Goal: Task Accomplishment & Management: Manage account settings

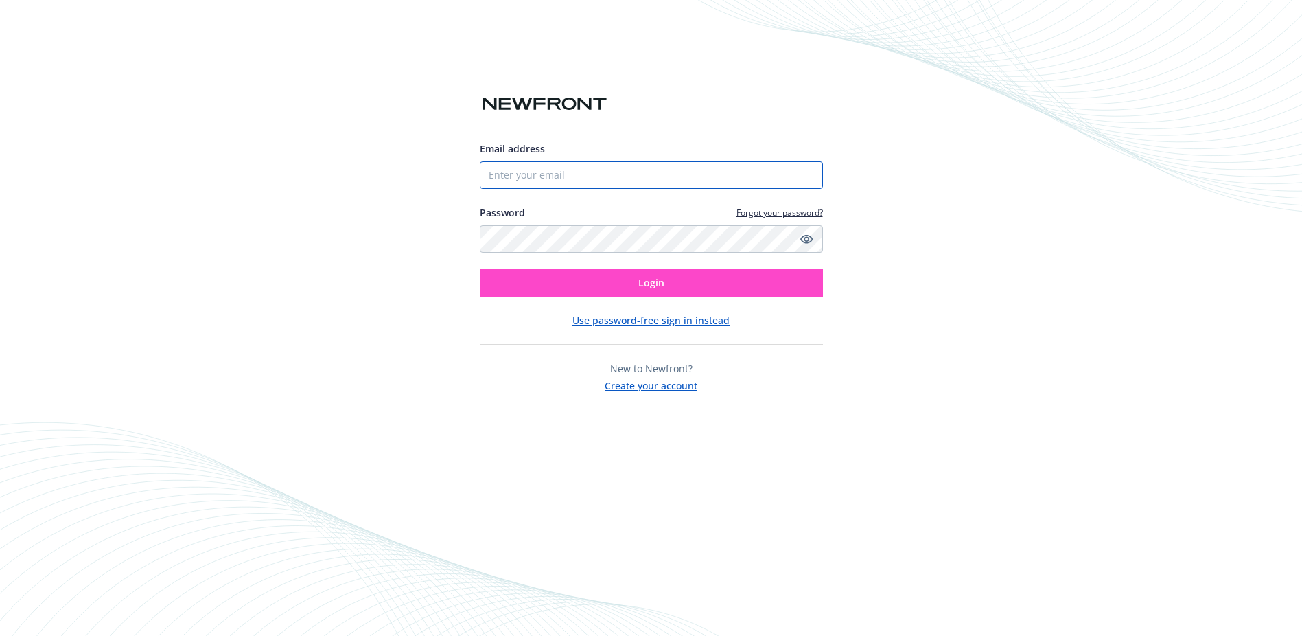
type input "[PERSON_NAME][EMAIL_ADDRESS][PERSON_NAME]"
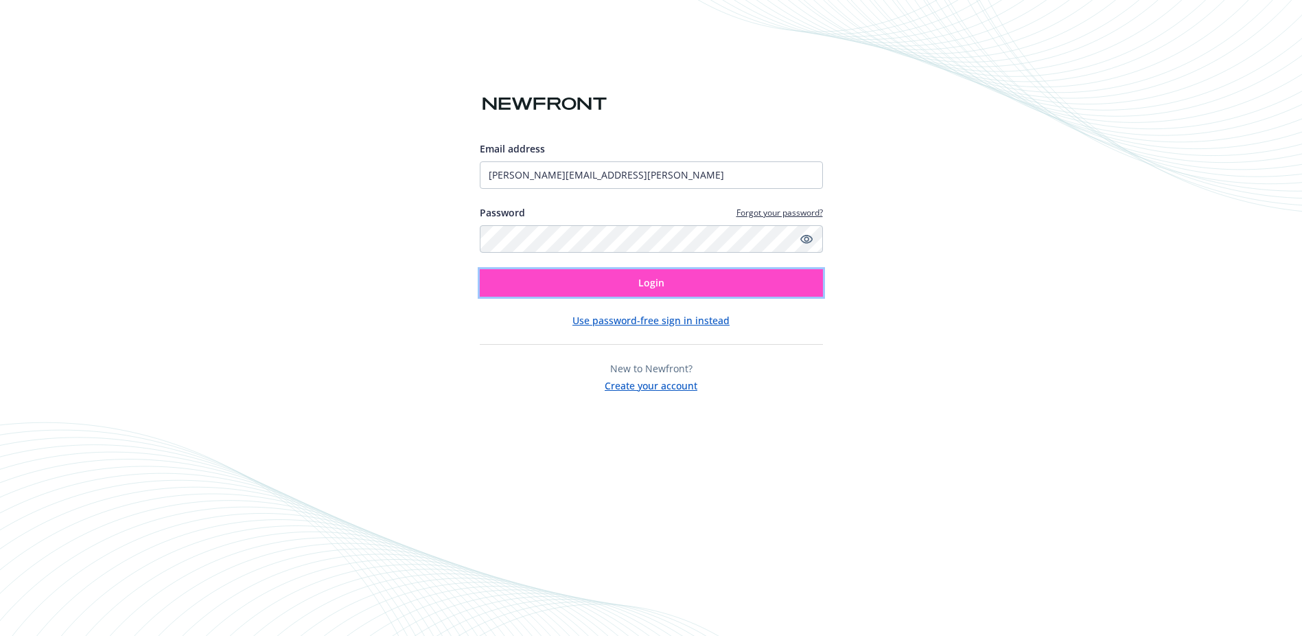
click at [621, 284] on button "Login" at bounding box center [651, 282] width 343 height 27
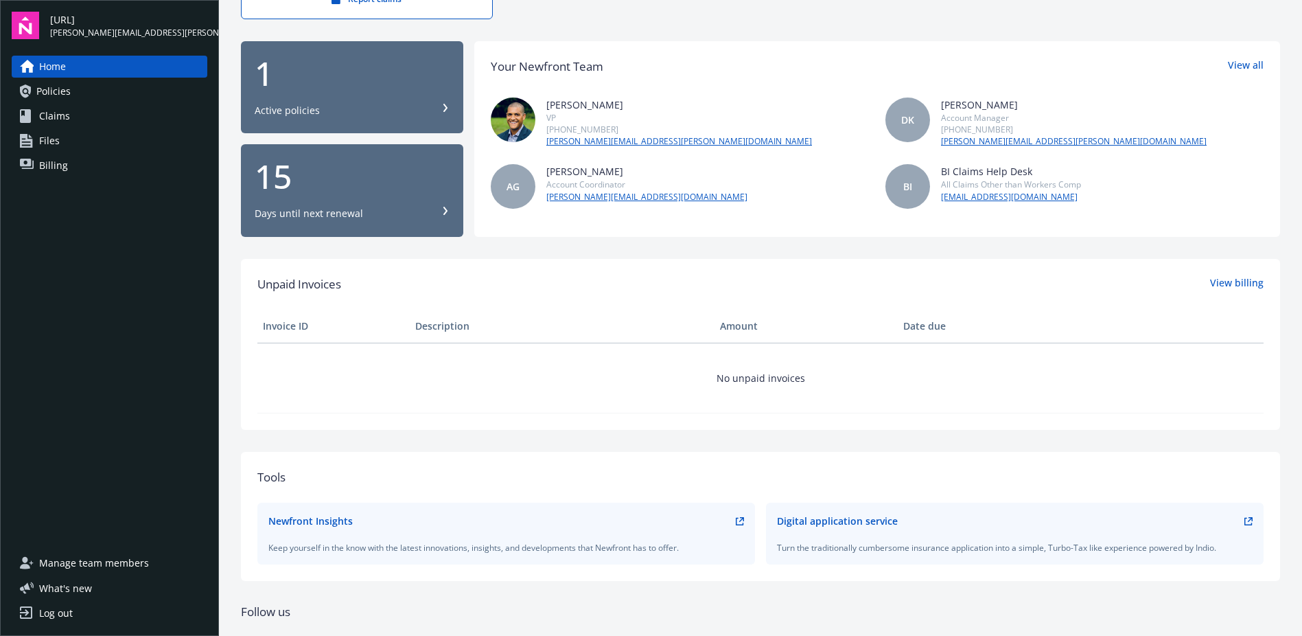
scroll to position [95, 0]
